Goal: Task Accomplishment & Management: Manage account settings

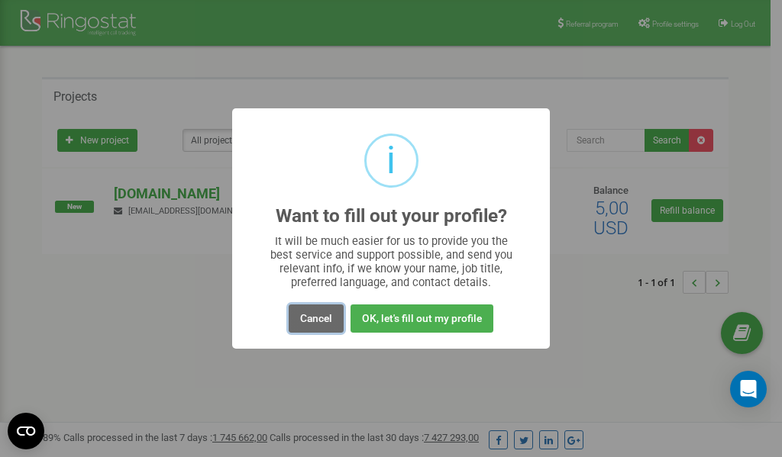
click at [318, 318] on button "Cancel" at bounding box center [316, 319] width 55 height 28
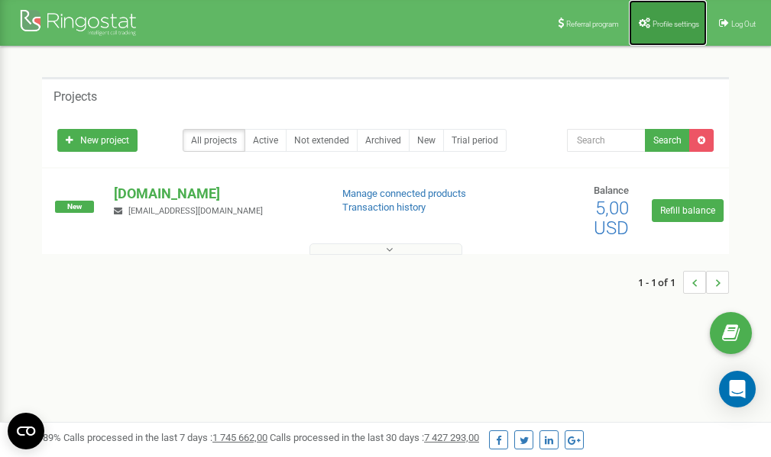
click at [653, 18] on link "Profile settings" at bounding box center [668, 23] width 78 height 46
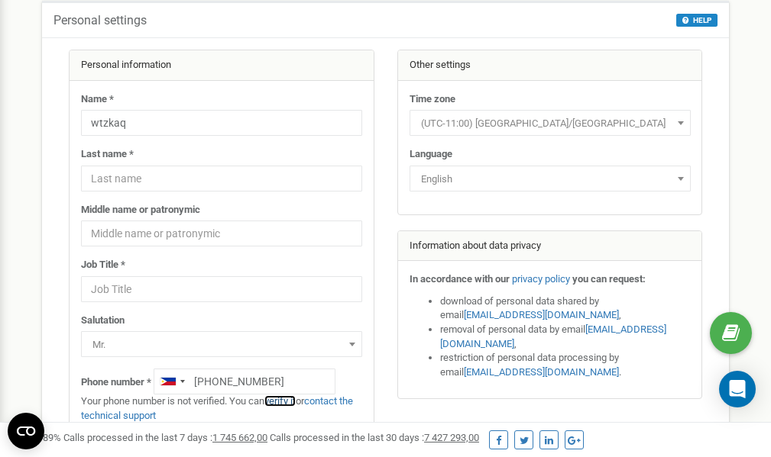
click at [282, 399] on link "verify it" at bounding box center [279, 401] width 31 height 11
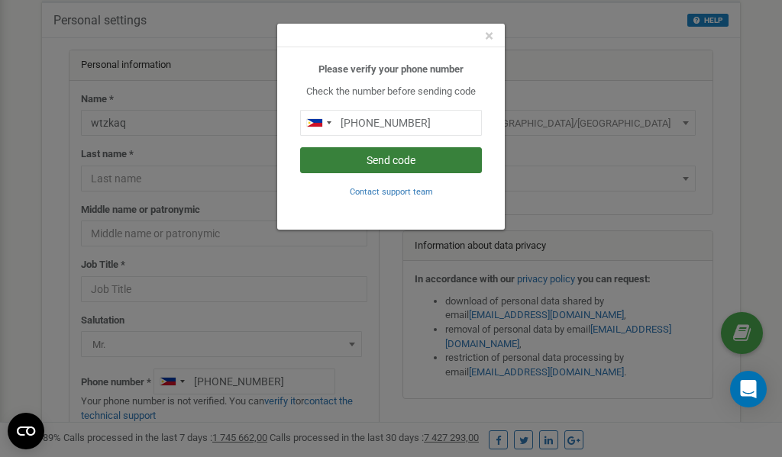
click at [428, 160] on button "Send code" at bounding box center [391, 160] width 182 height 26
